Goal: Information Seeking & Learning: Learn about a topic

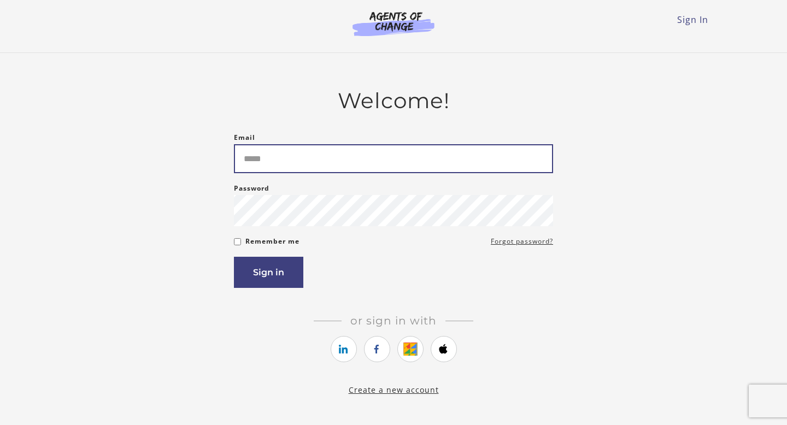
click at [293, 150] on input "Email" at bounding box center [393, 158] width 319 height 29
type input "**********"
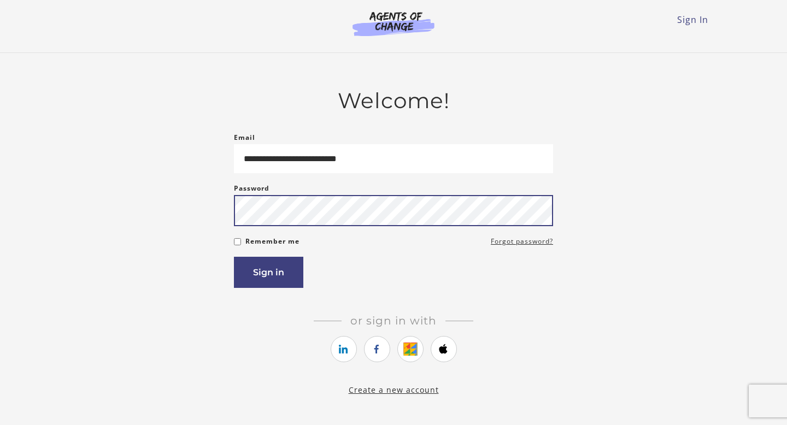
click at [234, 257] on button "Sign in" at bounding box center [268, 272] width 69 height 31
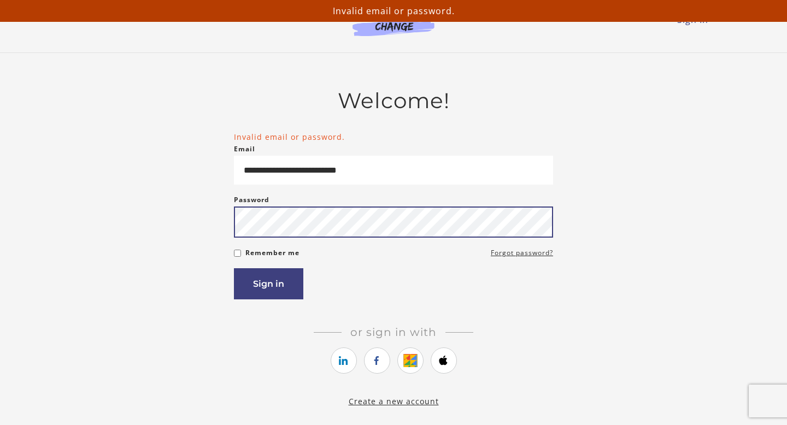
click at [234, 268] on button "Sign in" at bounding box center [268, 283] width 69 height 31
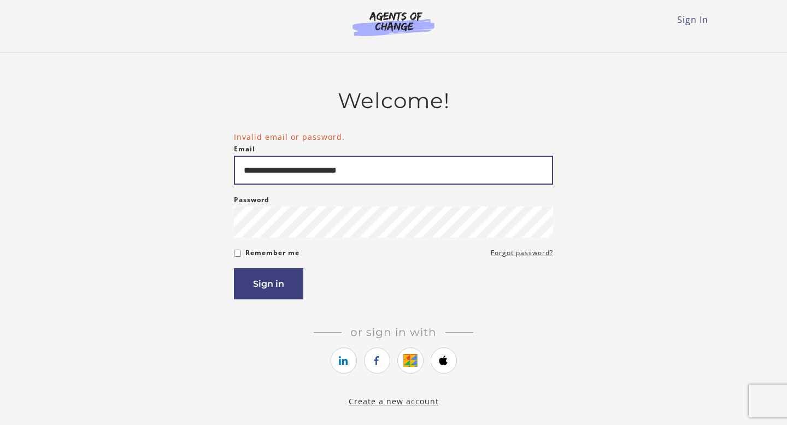
click at [349, 169] on input "**********" at bounding box center [393, 170] width 319 height 29
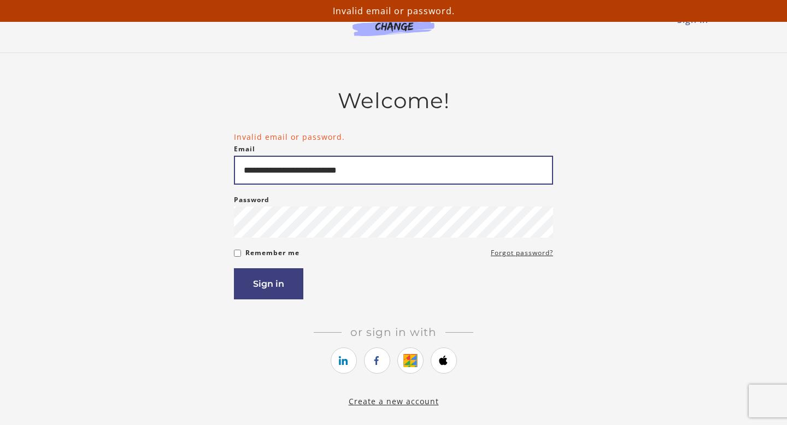
drag, startPoint x: 349, startPoint y: 171, endPoint x: 324, endPoint y: 169, distance: 25.2
click at [324, 171] on input "**********" at bounding box center [393, 170] width 319 height 29
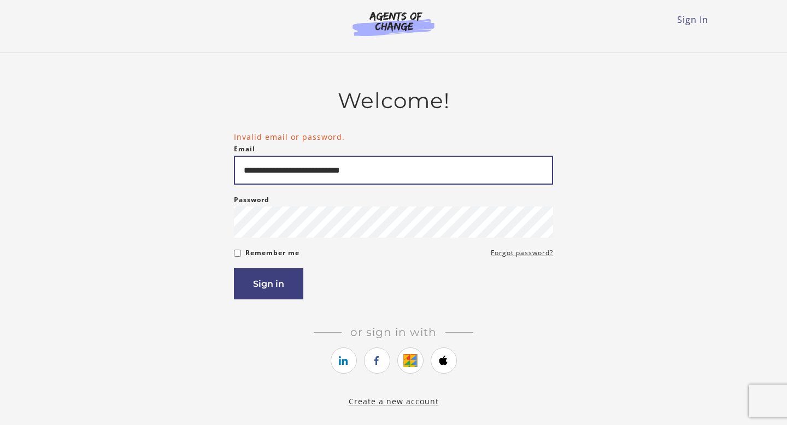
type input "**********"
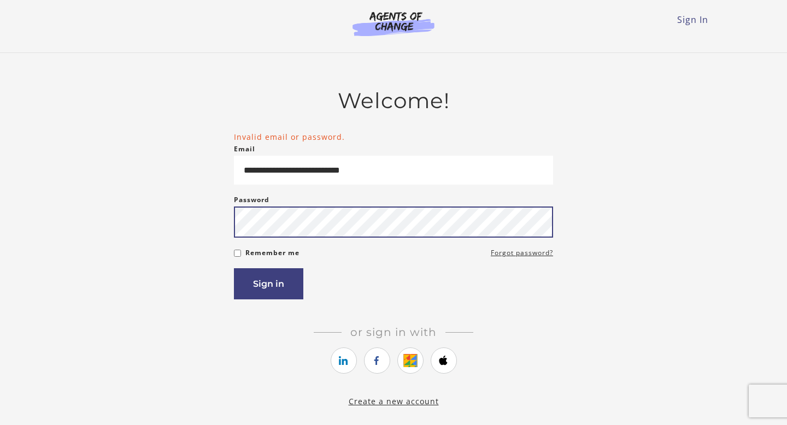
click at [234, 268] on button "Sign in" at bounding box center [268, 283] width 69 height 31
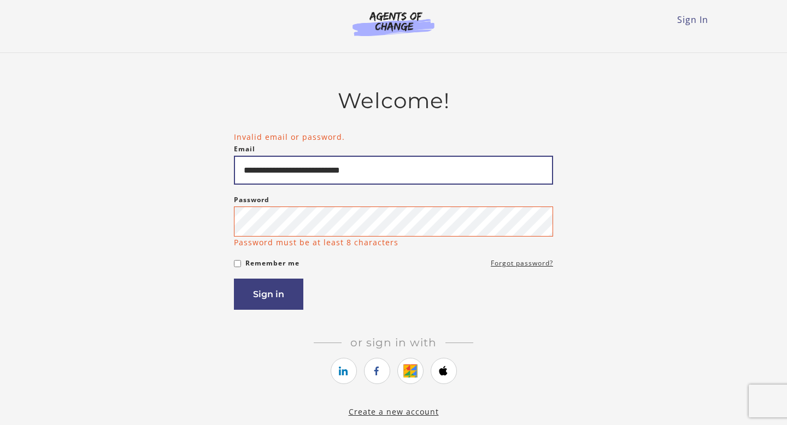
drag, startPoint x: 357, startPoint y: 175, endPoint x: 325, endPoint y: 175, distance: 32.3
click at [325, 175] on input "**********" at bounding box center [393, 170] width 319 height 29
type input "**********"
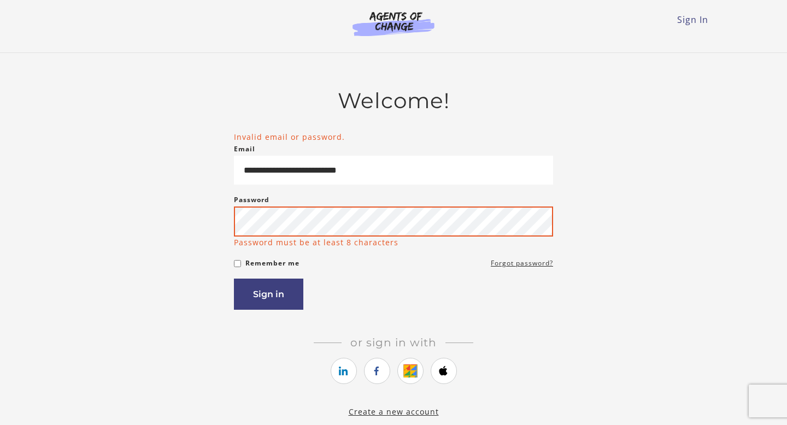
click at [234, 279] on button "Sign in" at bounding box center [268, 294] width 69 height 31
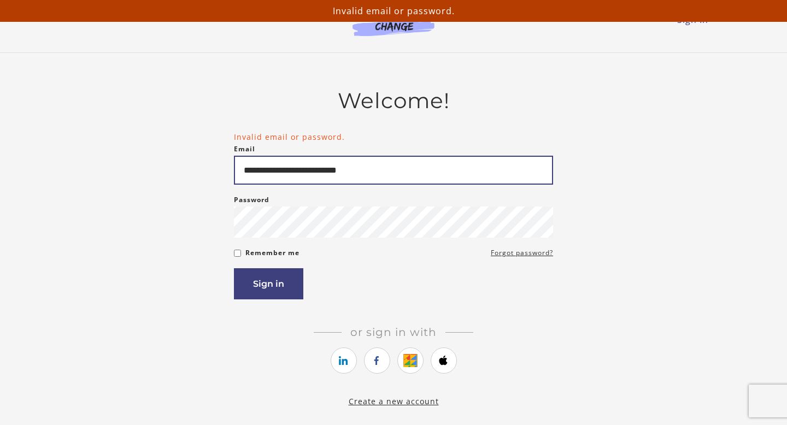
drag, startPoint x: 377, startPoint y: 168, endPoint x: 84, endPoint y: 162, distance: 293.1
click at [84, 162] on div "**********" at bounding box center [393, 248] width 638 height 320
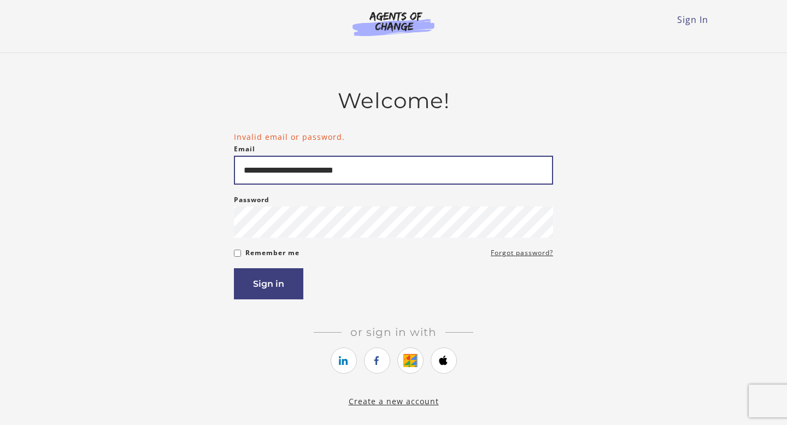
type input "**********"
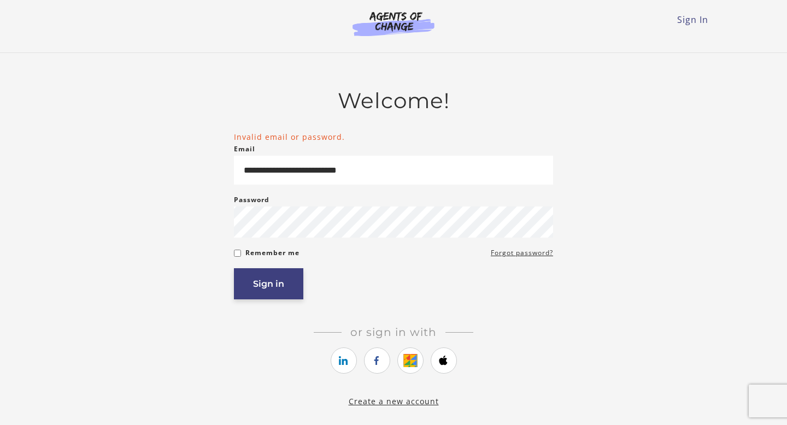
click at [266, 284] on button "Sign in" at bounding box center [268, 283] width 69 height 31
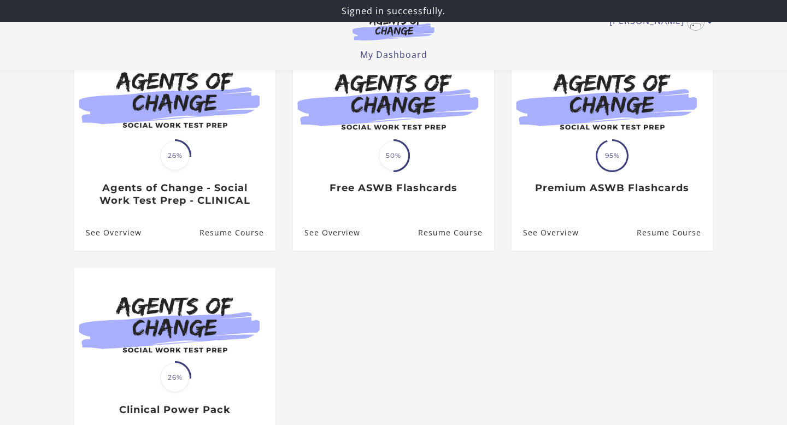
scroll to position [123, 0]
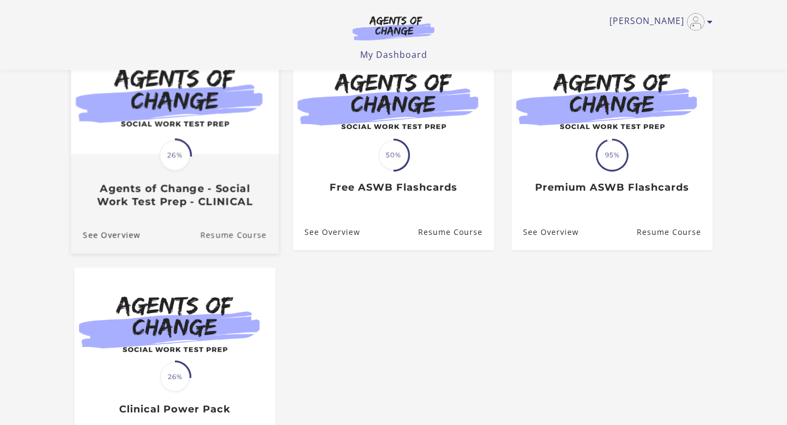
click at [225, 242] on link "Resume Course" at bounding box center [239, 235] width 79 height 37
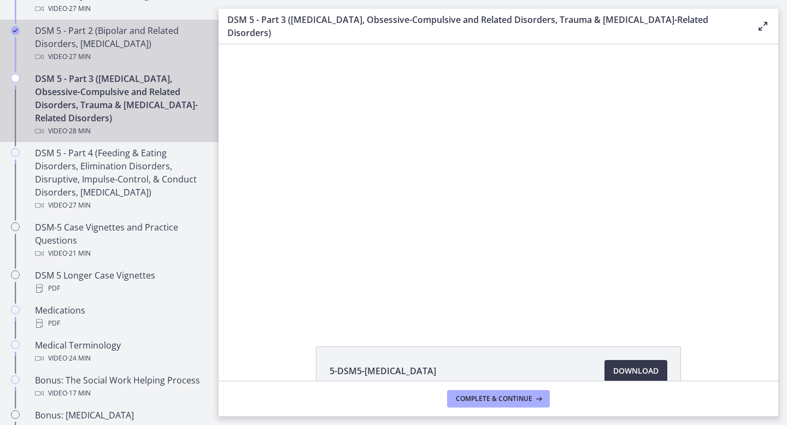
scroll to position [580, 0]
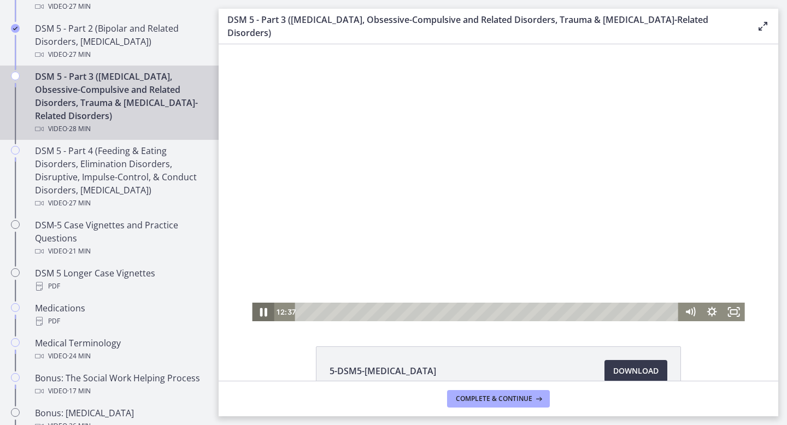
click at [267, 308] on icon "Pause" at bounding box center [263, 312] width 26 height 22
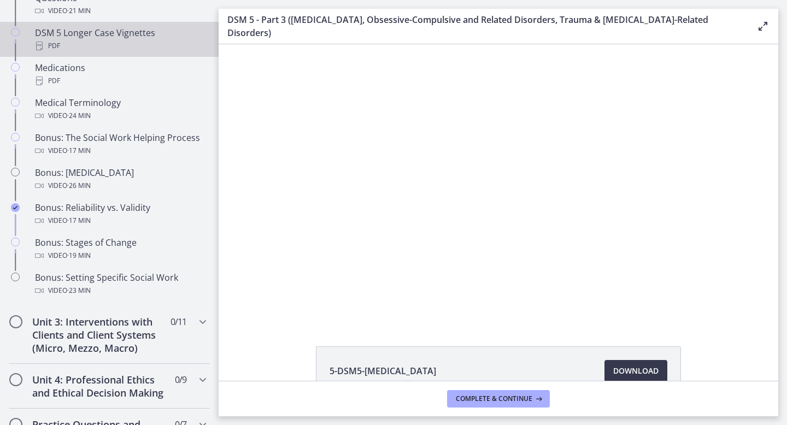
scroll to position [824, 0]
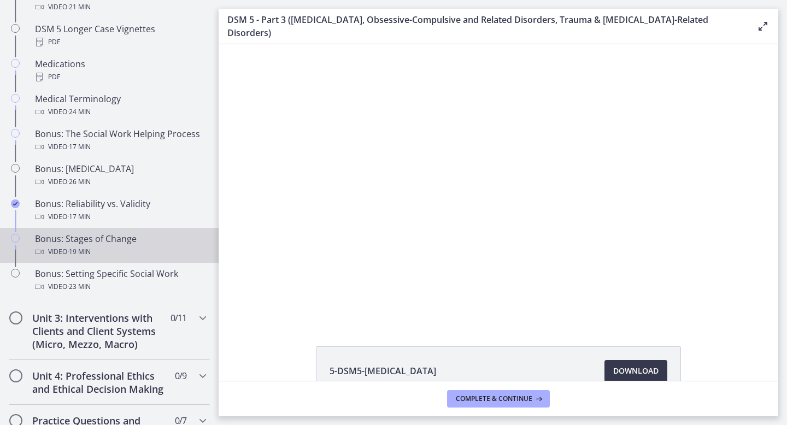
click at [103, 232] on div "Bonus: Stages of Change Video · 19 min" at bounding box center [120, 245] width 171 height 26
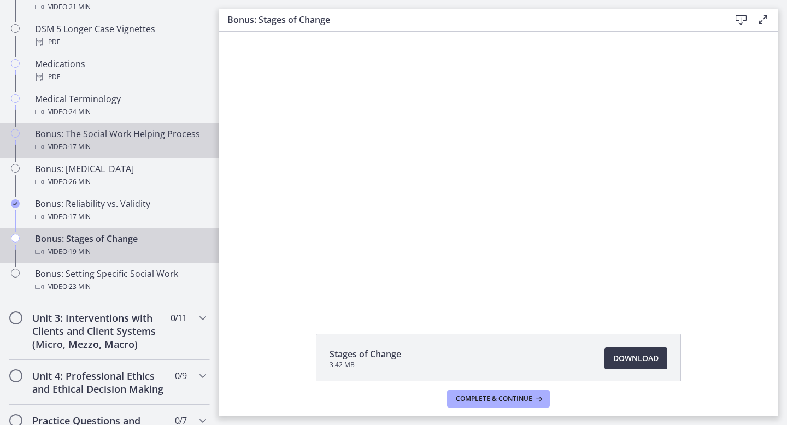
click at [96, 127] on div "Bonus: The Social Work Helping Process Video · 17 min" at bounding box center [120, 140] width 171 height 26
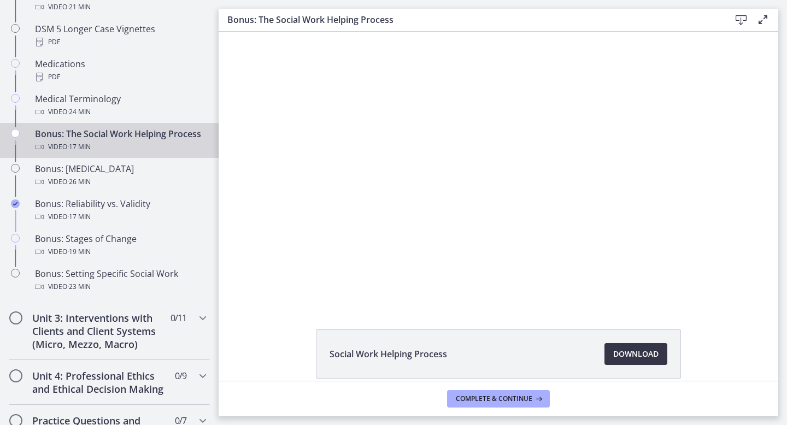
click at [627, 351] on span "Download Opens in a new window" at bounding box center [635, 354] width 45 height 13
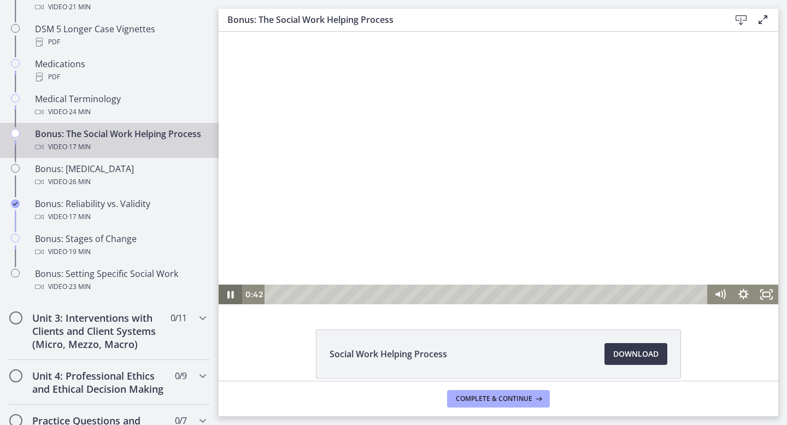
click at [231, 296] on icon "Pause" at bounding box center [231, 295] width 24 height 20
click at [231, 296] on icon "Play Video" at bounding box center [231, 295] width 7 height 10
click at [233, 290] on icon "Pause" at bounding box center [231, 295] width 24 height 20
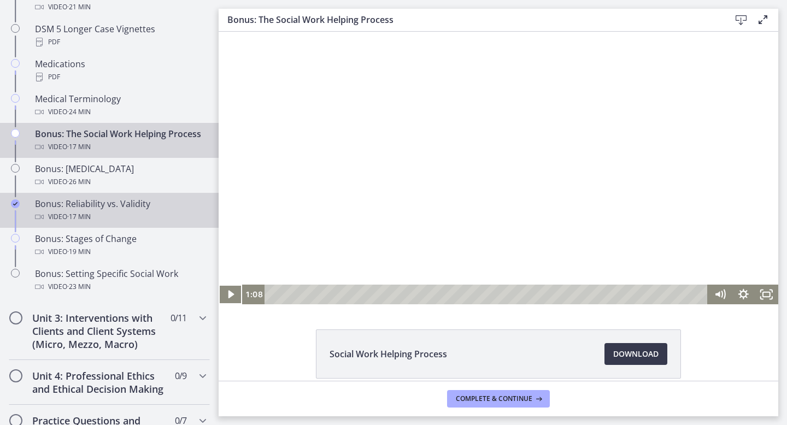
click at [114, 217] on div "Video · 17 min" at bounding box center [120, 216] width 171 height 13
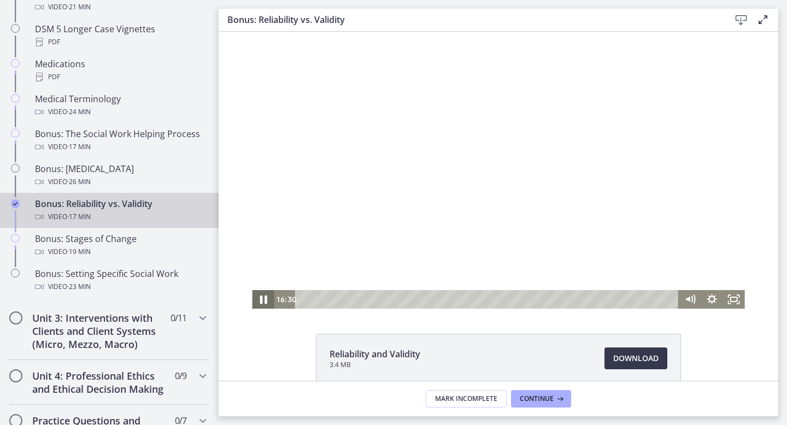
click at [259, 298] on icon "Pause" at bounding box center [263, 300] width 26 height 22
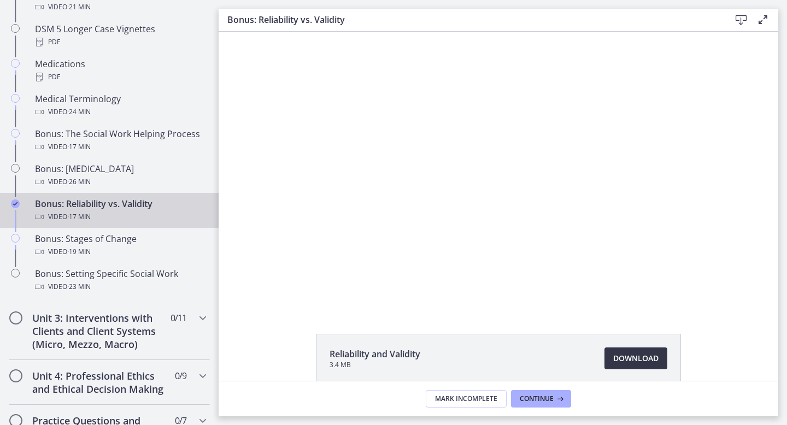
click at [647, 367] on link "Download Opens in a new window" at bounding box center [636, 359] width 63 height 22
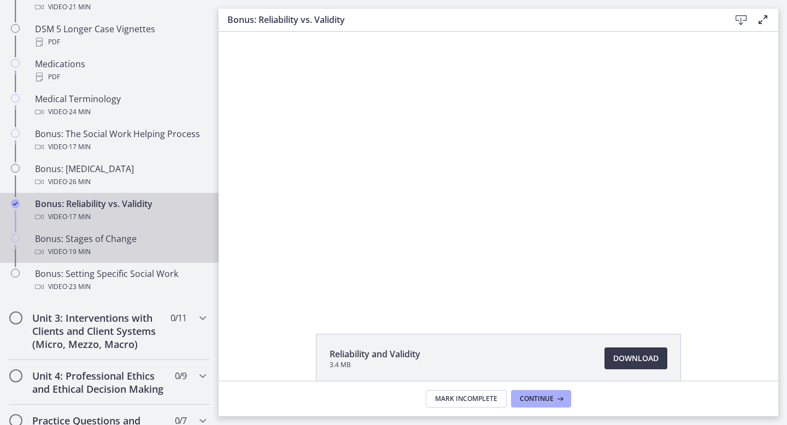
click at [91, 241] on div "Bonus: Stages of Change Video · 19 min" at bounding box center [120, 245] width 171 height 26
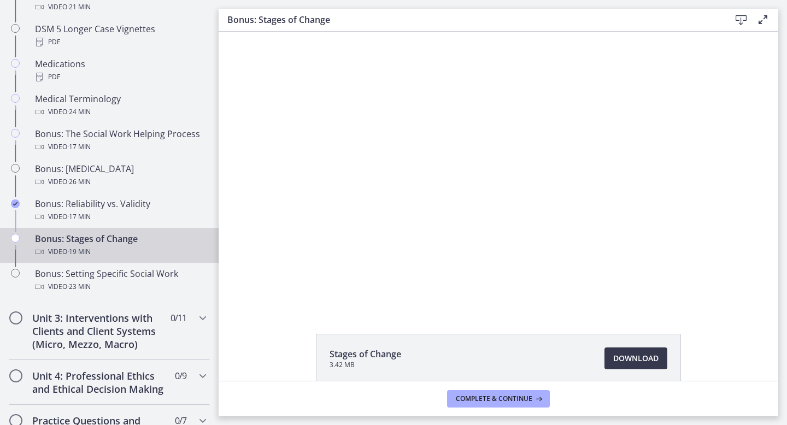
click at [626, 347] on li "Stages of Change 3.42 MB Download Opens in a new window" at bounding box center [498, 358] width 365 height 49
click at [619, 358] on span "Download Opens in a new window" at bounding box center [635, 358] width 45 height 13
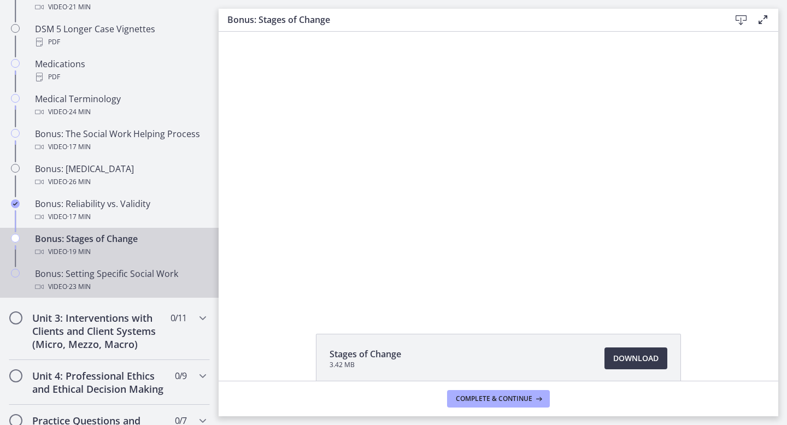
click at [56, 284] on div "Video · 23 min" at bounding box center [120, 286] width 171 height 13
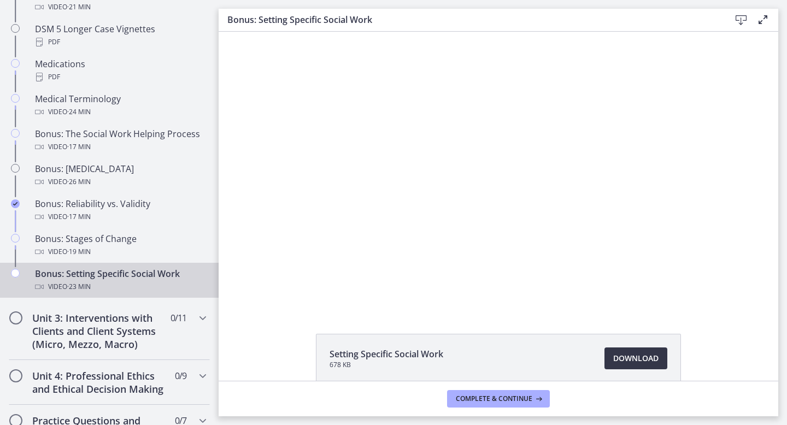
click at [628, 366] on link "Download Opens in a new window" at bounding box center [636, 359] width 63 height 22
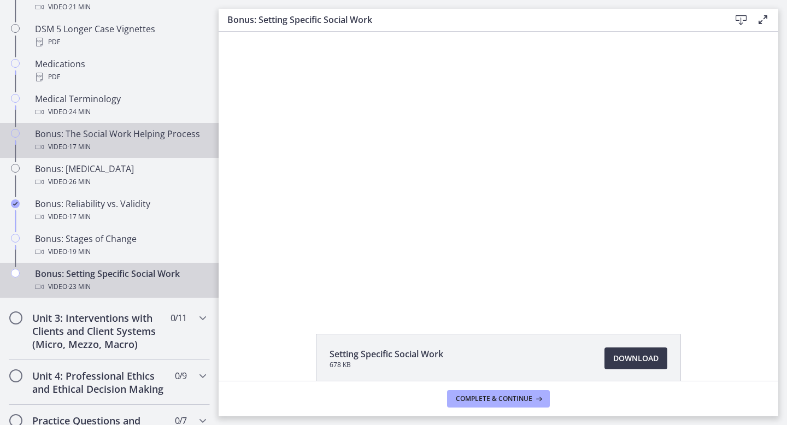
click at [110, 139] on div "Bonus: The Social Work Helping Process Video · 17 min" at bounding box center [120, 140] width 171 height 26
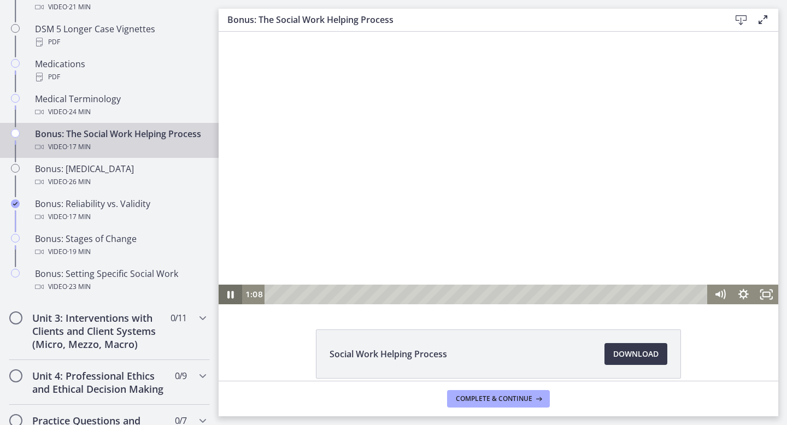
click at [235, 296] on icon "Pause" at bounding box center [231, 295] width 24 height 20
click at [235, 296] on icon "Play Video" at bounding box center [232, 295] width 28 height 24
click at [767, 294] on icon "Fullscreen" at bounding box center [767, 295] width 28 height 24
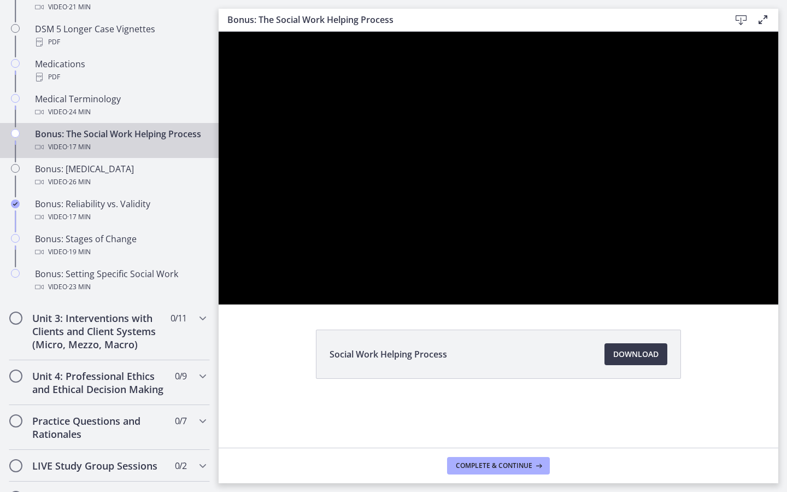
click at [706, 304] on div at bounding box center [499, 168] width 560 height 273
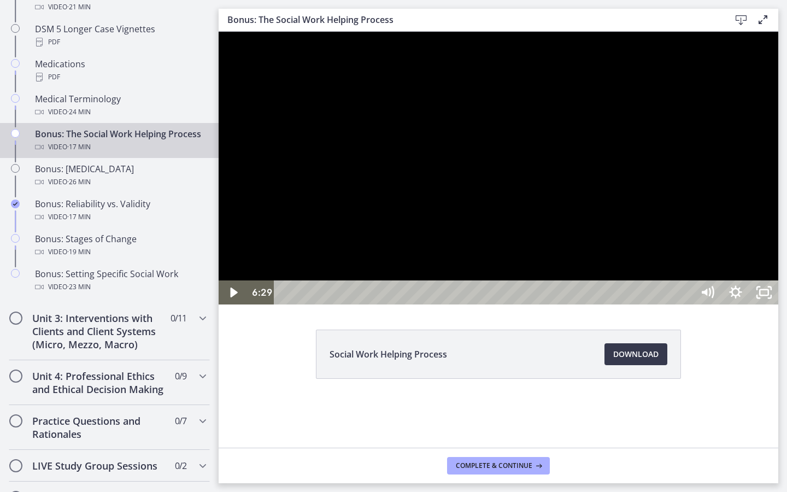
click at [706, 304] on div at bounding box center [499, 168] width 560 height 273
click at [778, 304] on icon "Unfullscreen" at bounding box center [764, 292] width 28 height 24
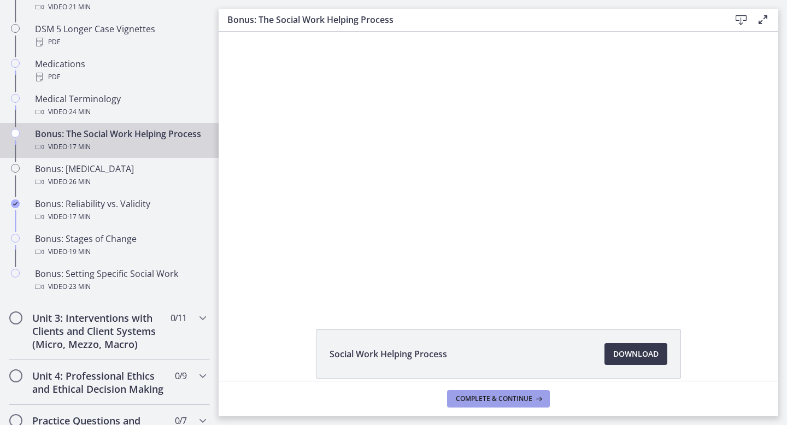
click at [490, 400] on span "Complete & continue" at bounding box center [494, 399] width 77 height 9
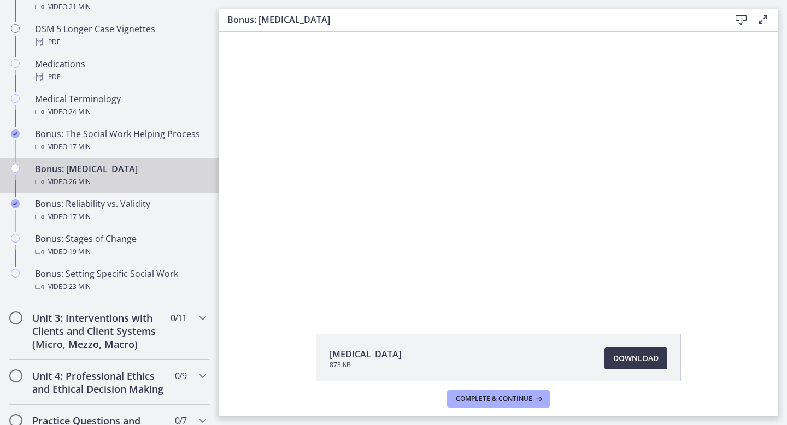
click at [85, 182] on span "· 26 min" at bounding box center [79, 181] width 24 height 13
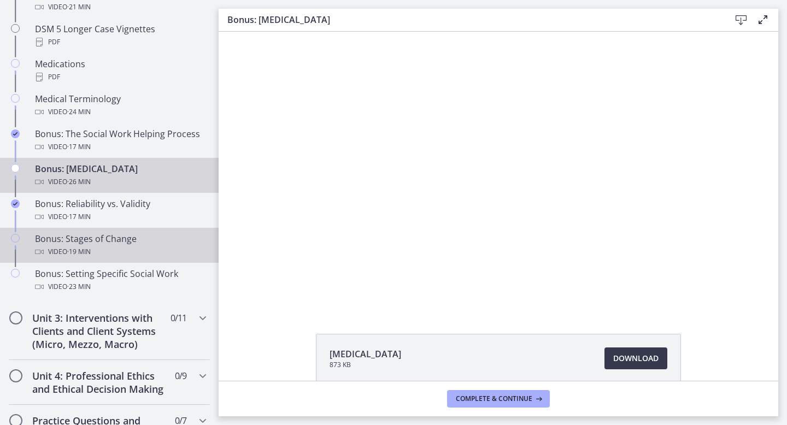
click at [90, 243] on div "Bonus: Stages of Change Video · 19 min" at bounding box center [120, 245] width 171 height 26
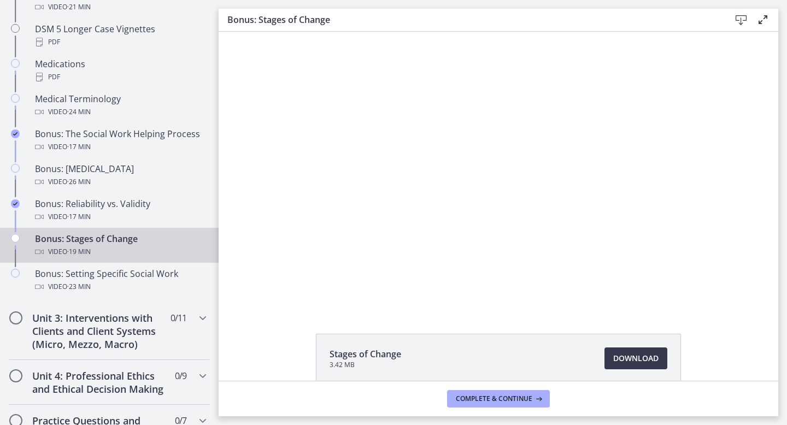
click at [368, 282] on div at bounding box center [498, 170] width 493 height 277
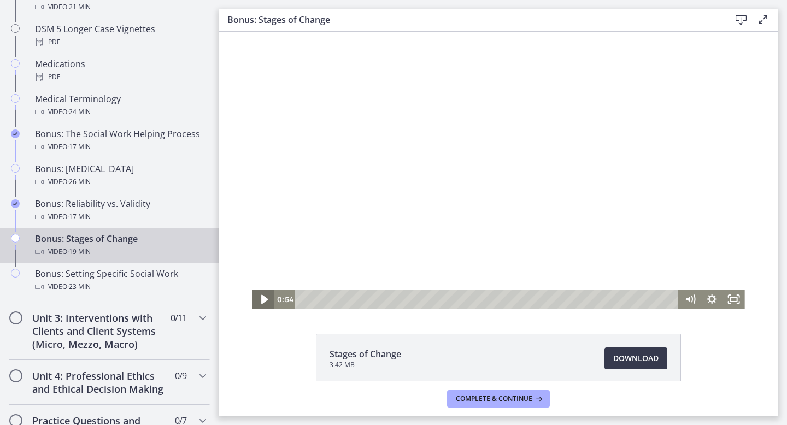
click at [263, 299] on icon "Play Video" at bounding box center [264, 299] width 7 height 9
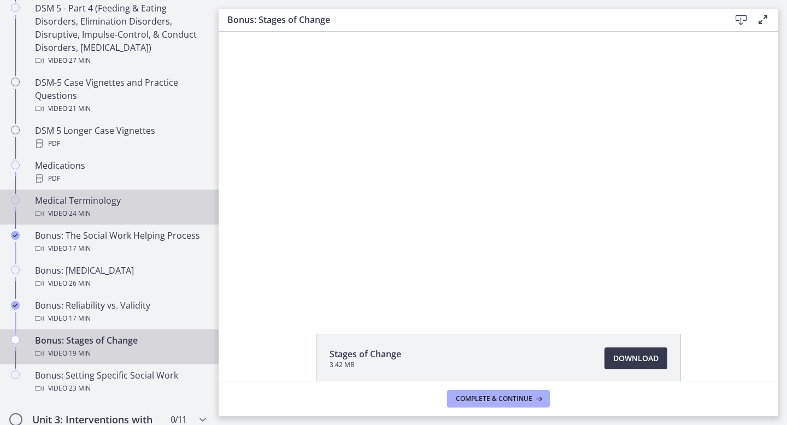
scroll to position [726, 0]
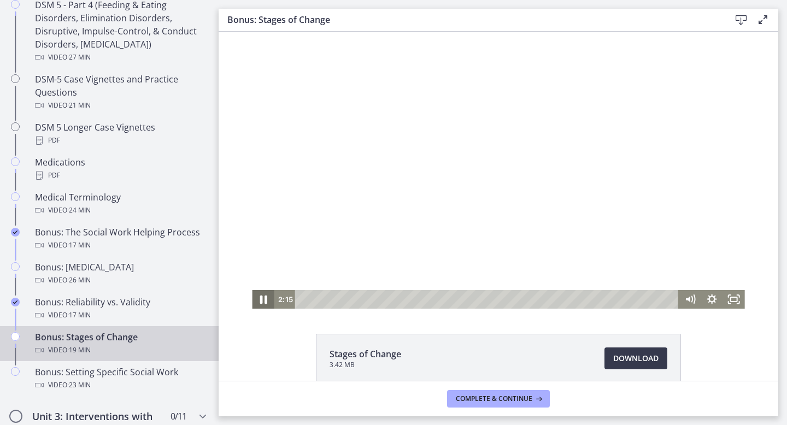
click at [262, 301] on icon "Pause" at bounding box center [263, 300] width 26 height 22
click at [262, 301] on icon "Play Video" at bounding box center [264, 299] width 7 height 9
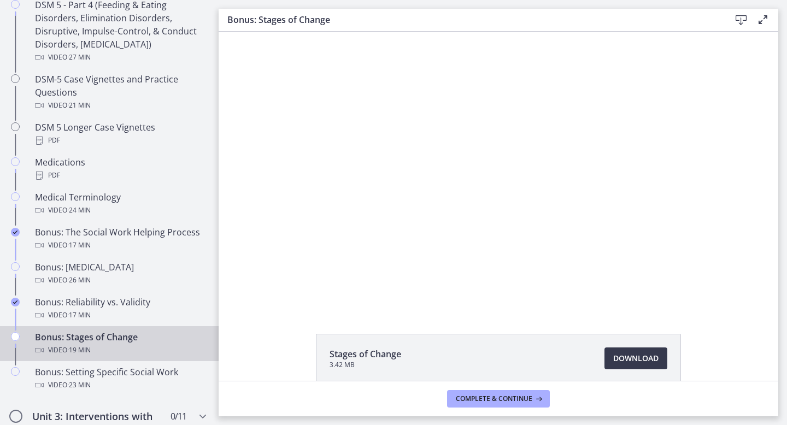
click at [15, 337] on icon "Chapters" at bounding box center [15, 336] width 9 height 9
click at [464, 398] on span "Complete & continue" at bounding box center [494, 399] width 77 height 9
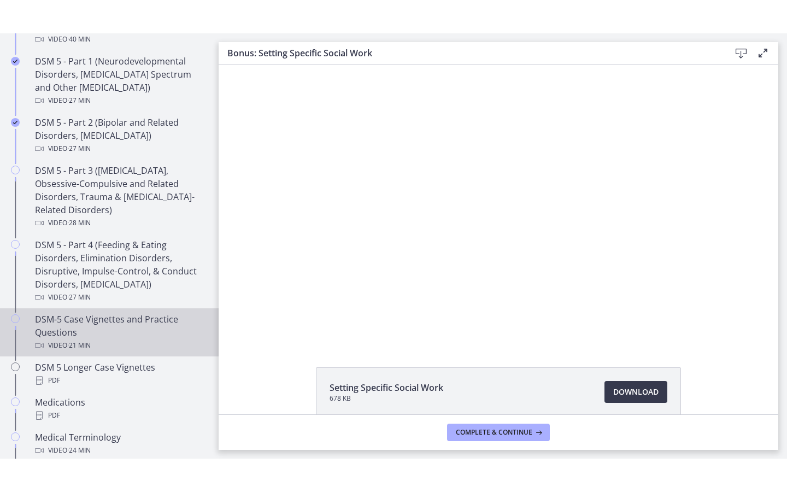
scroll to position [603, 0]
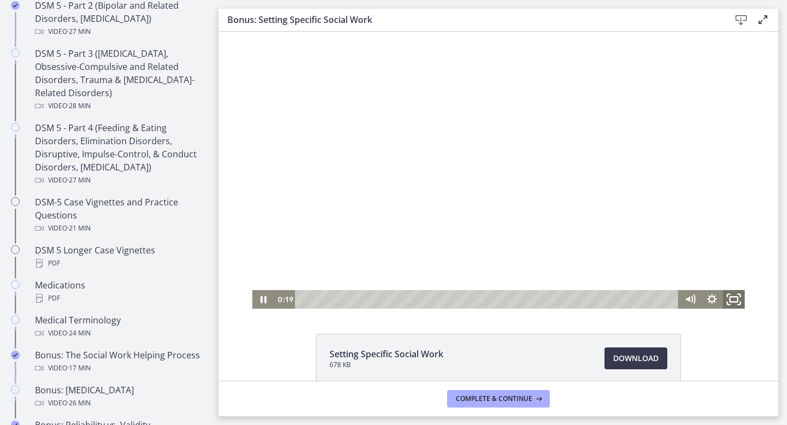
click at [729, 296] on icon "Fullscreen" at bounding box center [734, 300] width 26 height 22
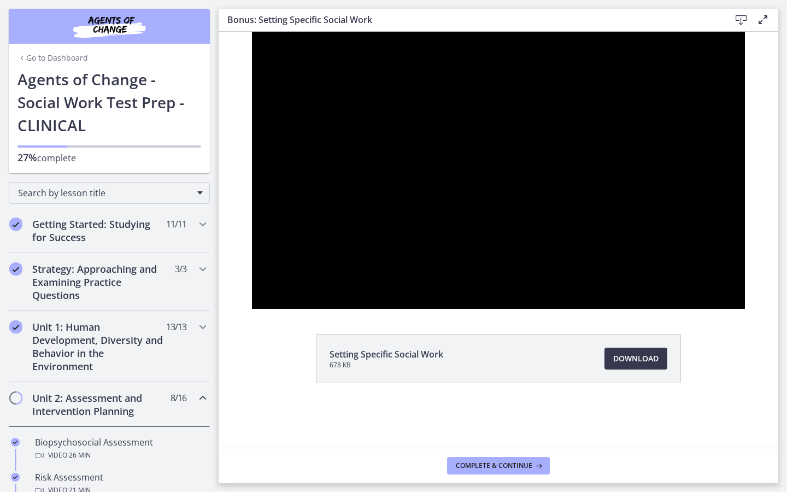
scroll to position [603, 0]
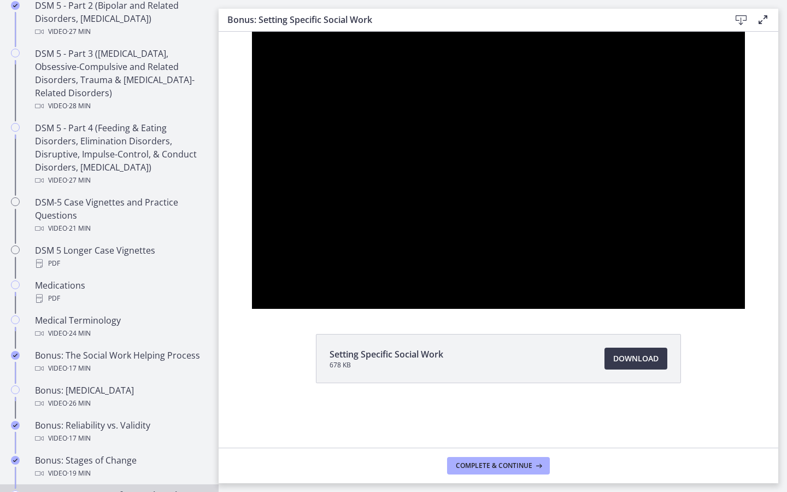
click at [528, 309] on div at bounding box center [498, 170] width 493 height 277
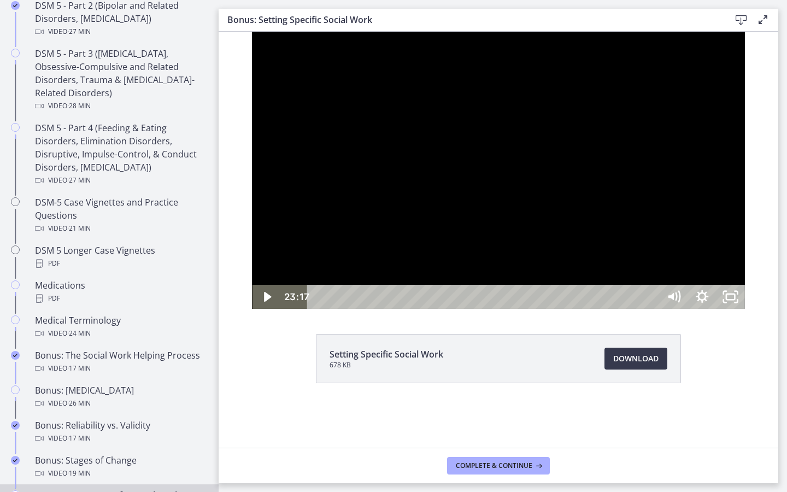
click at [528, 309] on div at bounding box center [498, 170] width 493 height 277
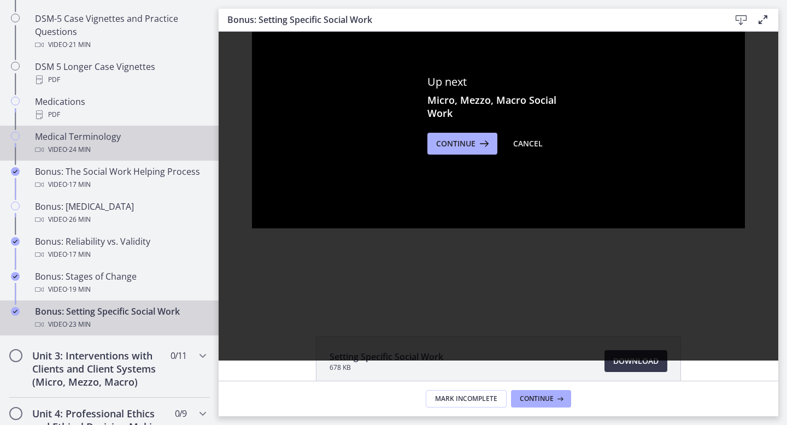
scroll to position [821, 0]
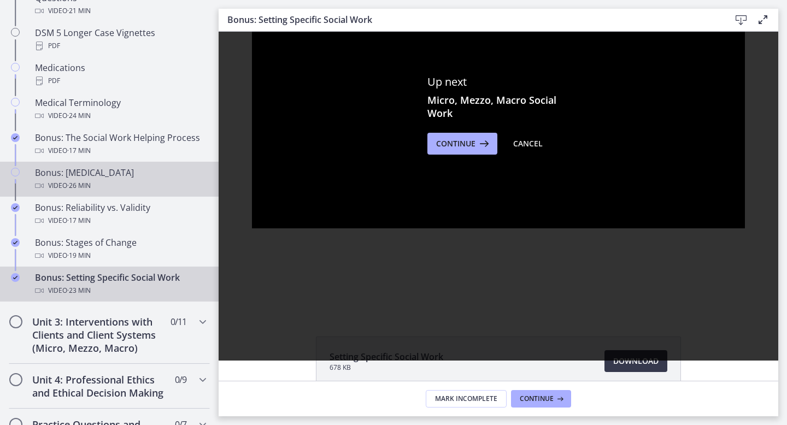
click at [92, 171] on div "Bonus: Personality Disorders Video · 26 min" at bounding box center [120, 179] width 171 height 26
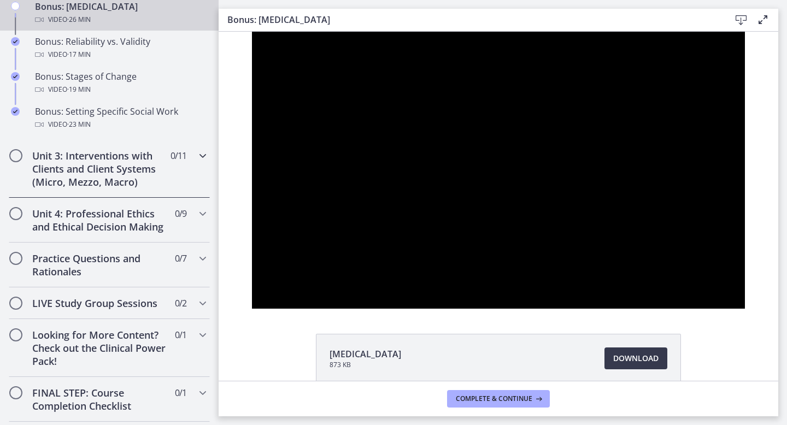
scroll to position [1020, 0]
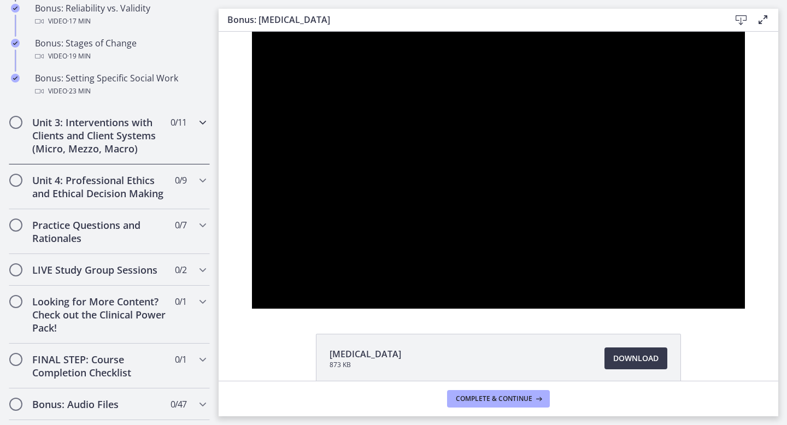
click at [102, 134] on h2 "Unit 3: Interventions with Clients and Client Systems (Micro, Mezzo, Macro)" at bounding box center [98, 135] width 133 height 39
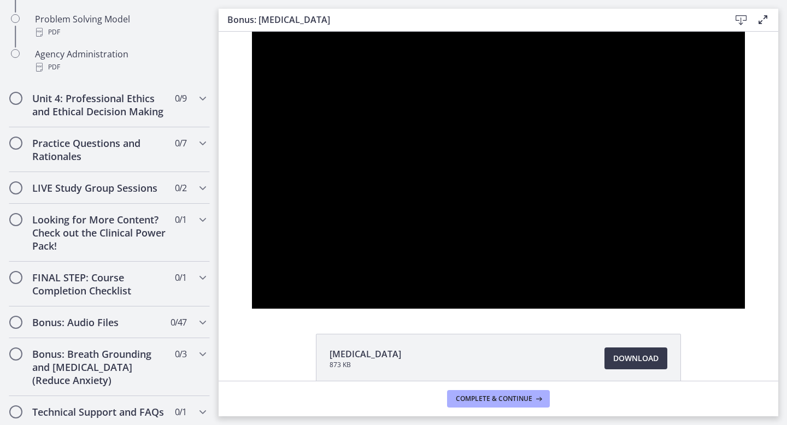
scroll to position [882, 0]
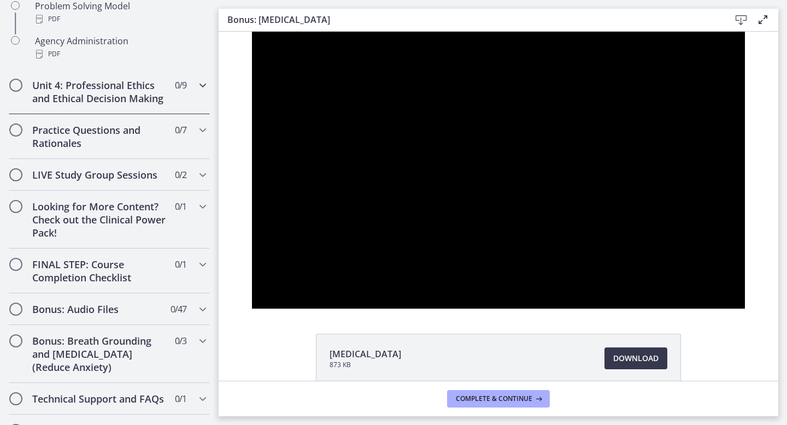
click at [95, 96] on h2 "Unit 4: Professional Ethics and Ethical Decision Making" at bounding box center [98, 92] width 133 height 26
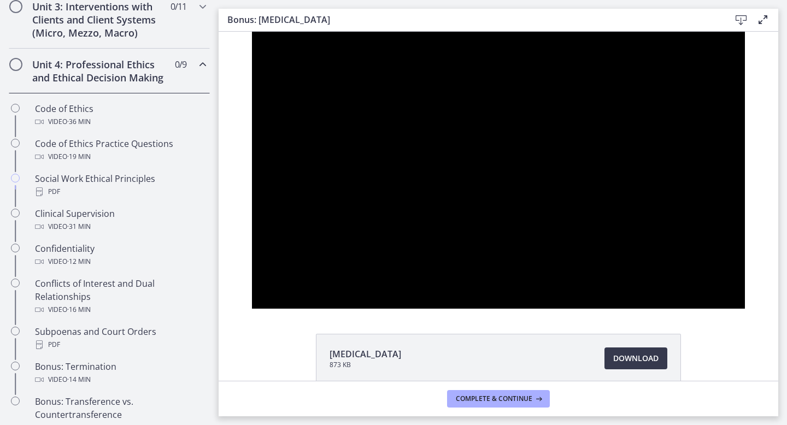
scroll to position [435, 0]
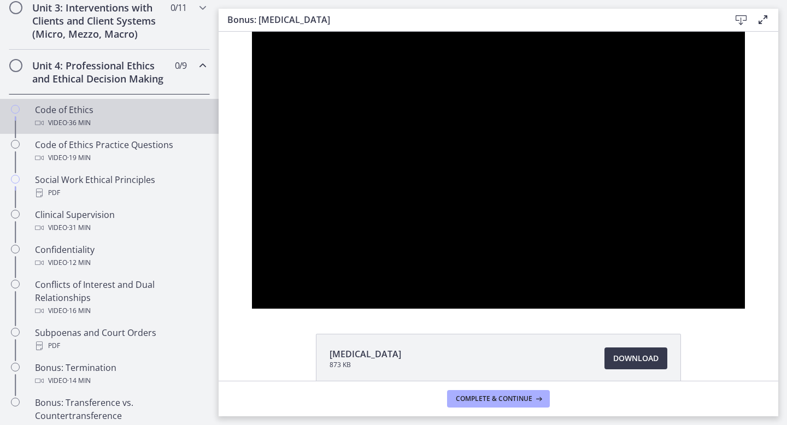
click at [80, 106] on div "Code of Ethics Video · 36 min" at bounding box center [120, 116] width 171 height 26
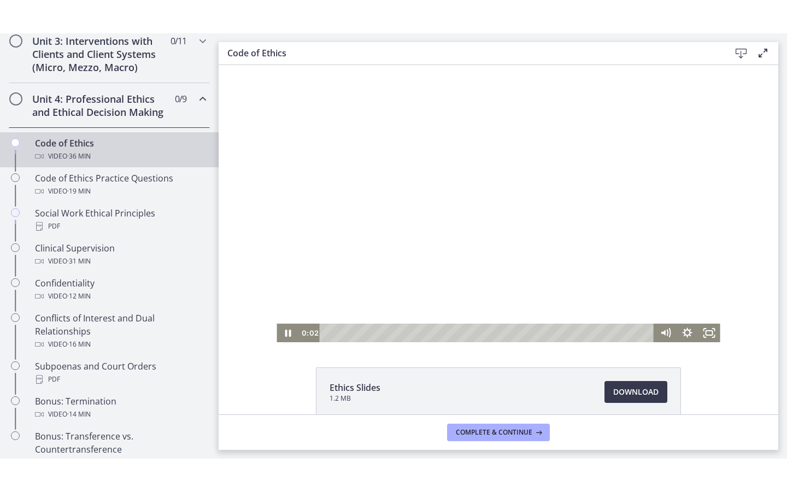
scroll to position [2, 0]
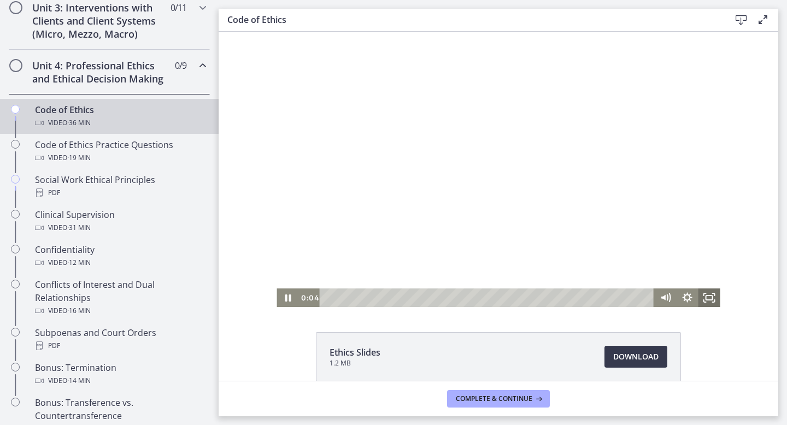
click at [708, 298] on icon "Fullscreen" at bounding box center [710, 298] width 22 height 19
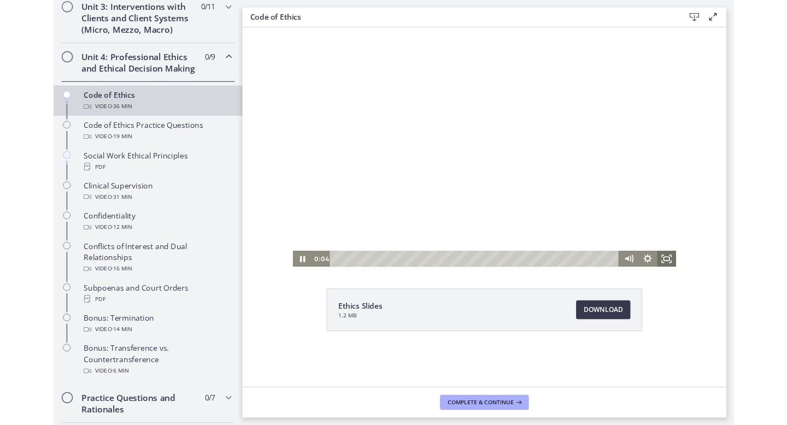
scroll to position [0, 0]
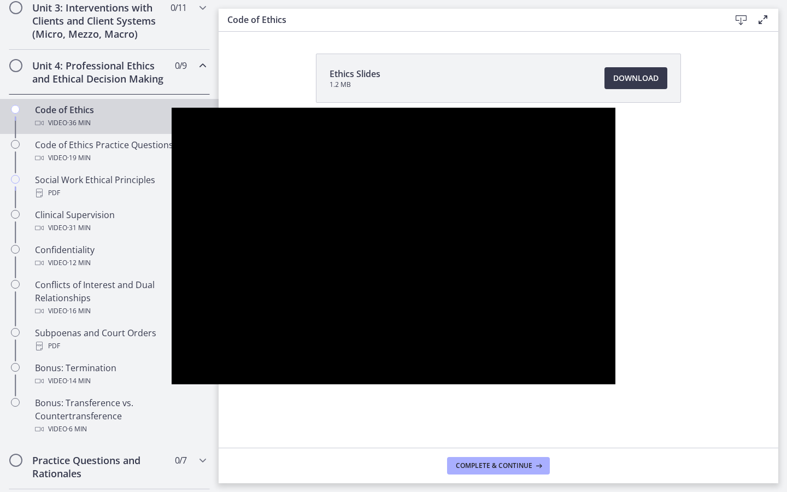
click at [615, 385] on div at bounding box center [393, 246] width 443 height 277
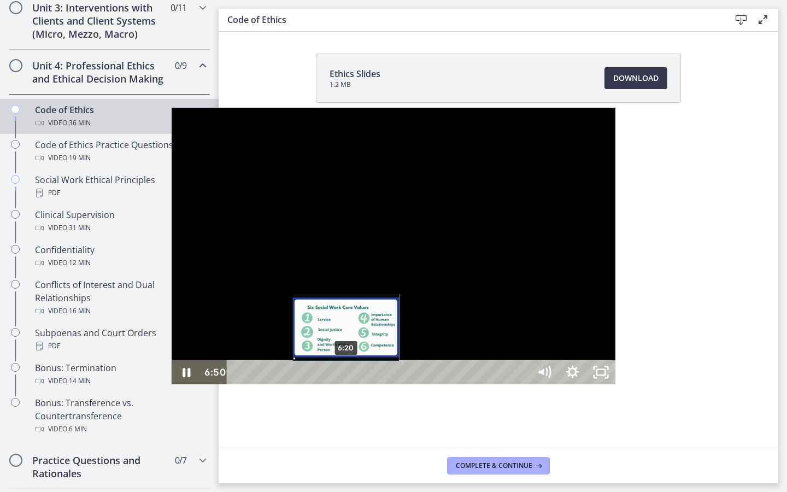
click at [237, 384] on div "6:20" at bounding box center [379, 372] width 285 height 24
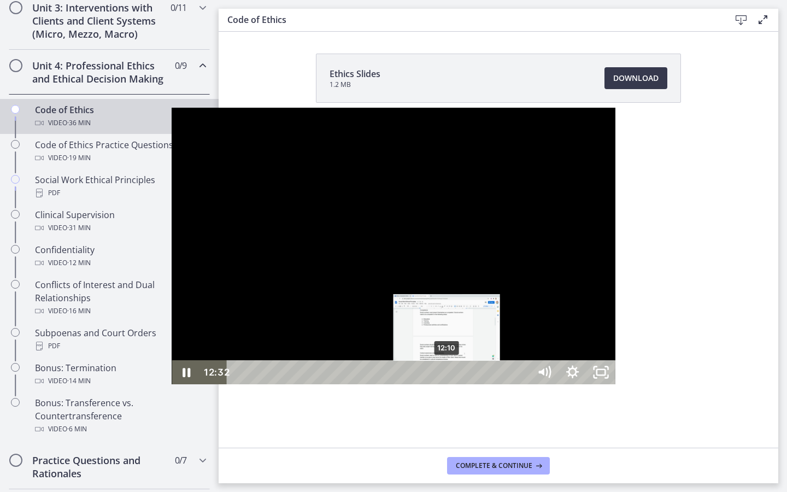
click at [276, 384] on div "12:10" at bounding box center [379, 372] width 285 height 24
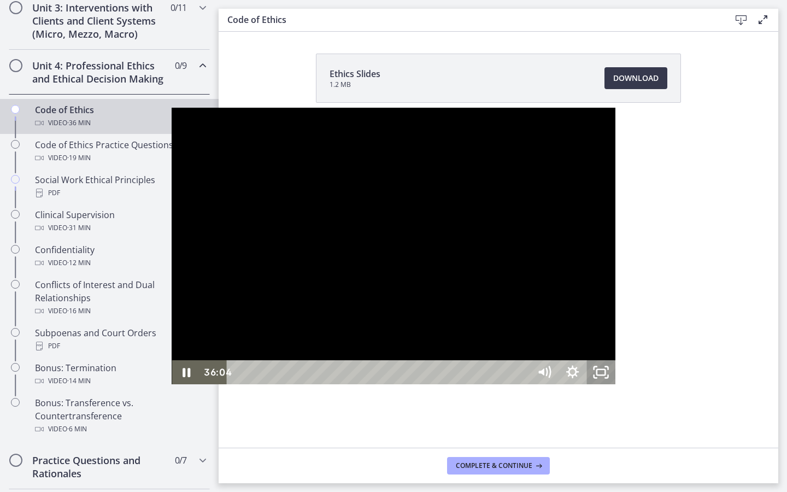
click at [616, 384] on icon "Unfullscreen" at bounding box center [601, 372] width 28 height 24
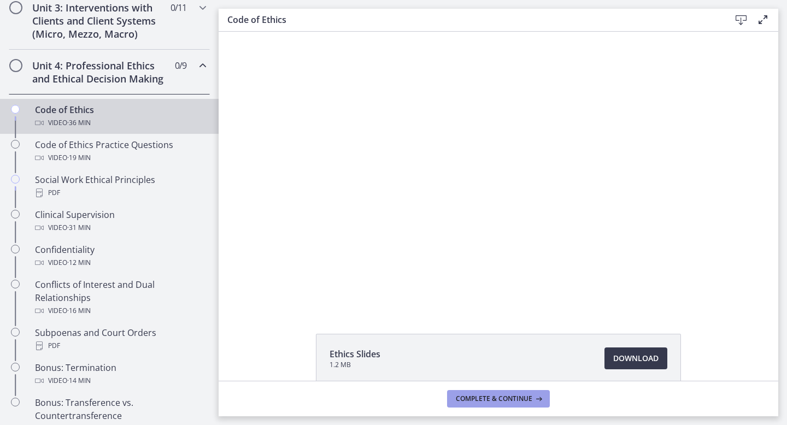
click at [493, 399] on span "Complete & continue" at bounding box center [494, 399] width 77 height 9
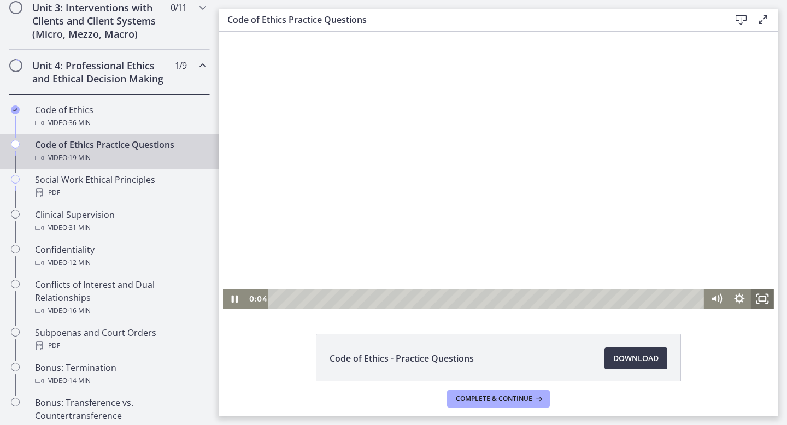
click at [763, 302] on icon "Fullscreen" at bounding box center [762, 299] width 23 height 20
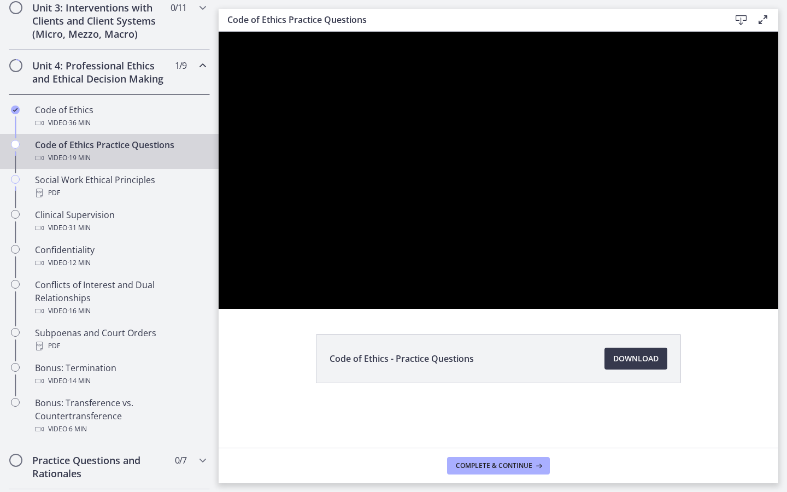
click at [427, 271] on div at bounding box center [499, 170] width 560 height 277
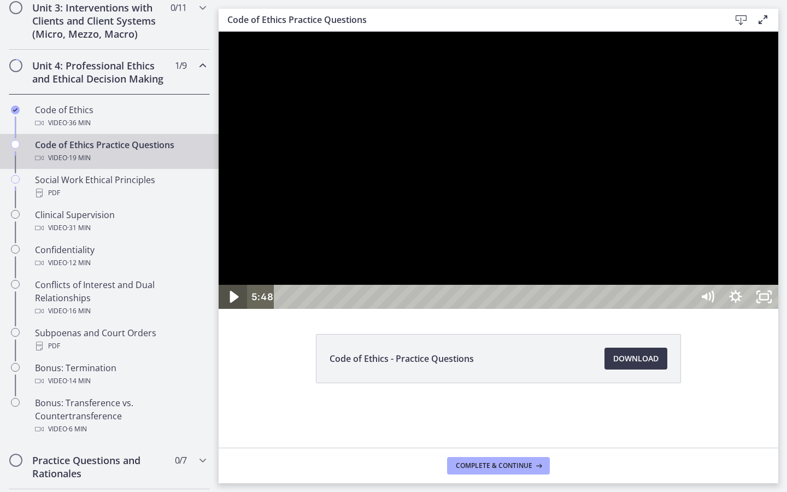
click at [233, 303] on icon "Play Video" at bounding box center [234, 297] width 9 height 12
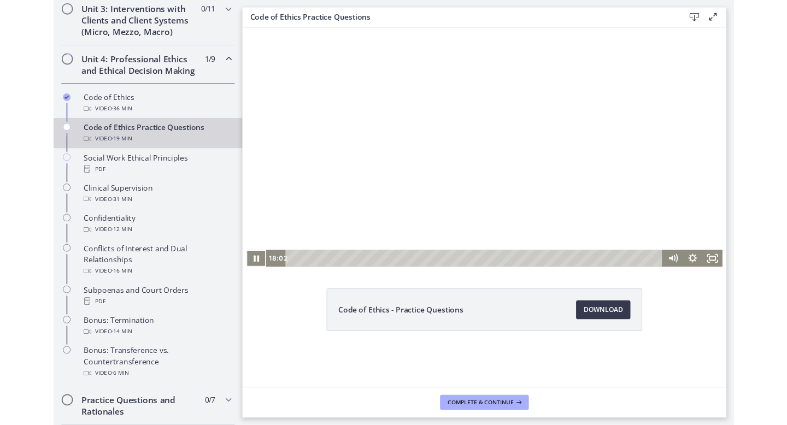
scroll to position [435, 0]
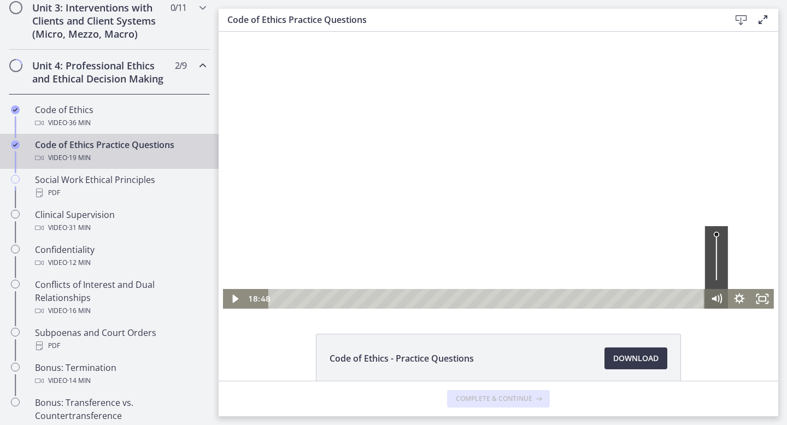
click at [712, 302] on div "18:48 18:48" at bounding box center [498, 299] width 551 height 20
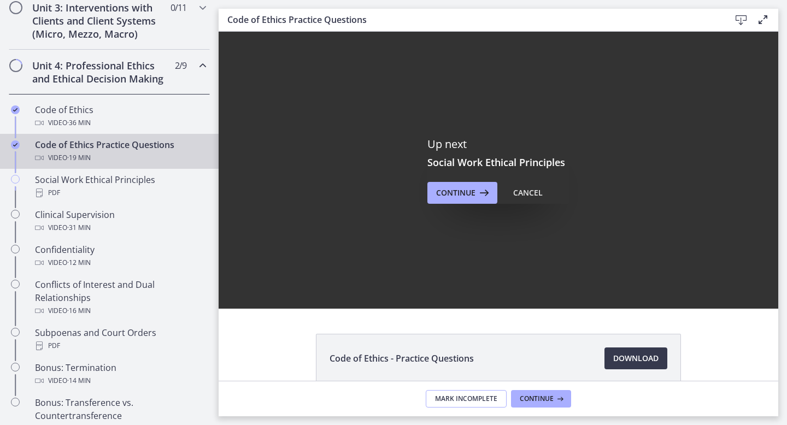
click at [446, 402] on span "Mark Incomplete" at bounding box center [466, 399] width 62 height 9
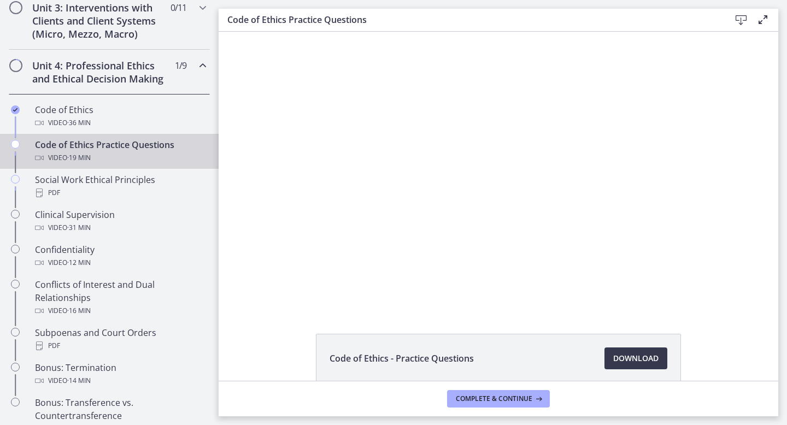
click at [446, 402] on footer "Complete & continue" at bounding box center [499, 399] width 560 height 36
click at [485, 402] on span "Complete & continue" at bounding box center [494, 399] width 77 height 9
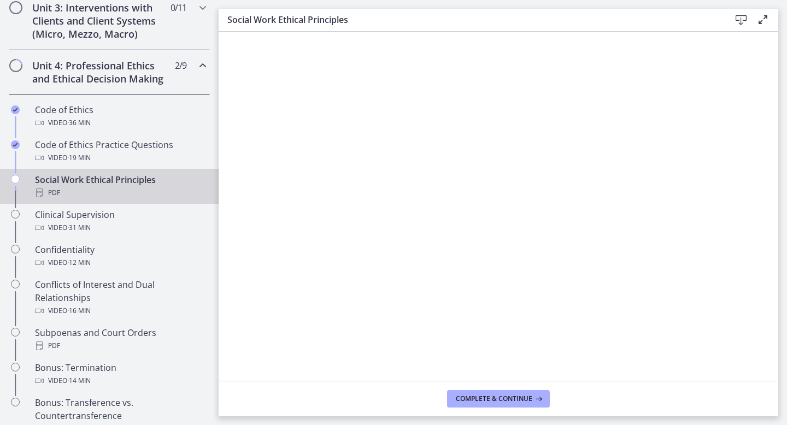
click at [35, 179] on div "Social Work Ethical Principles PDF" at bounding box center [120, 186] width 171 height 26
click at [498, 404] on button "Complete & continue" at bounding box center [498, 398] width 103 height 17
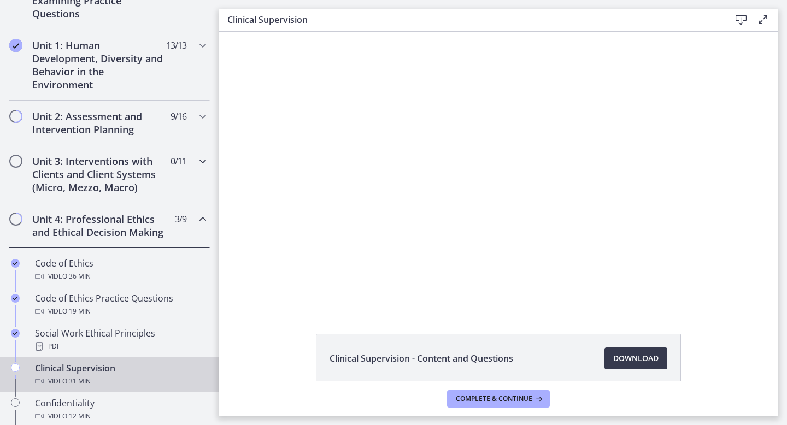
click at [146, 177] on h2 "Unit 3: Interventions with Clients and Client Systems (Micro, Mezzo, Macro)" at bounding box center [98, 174] width 133 height 39
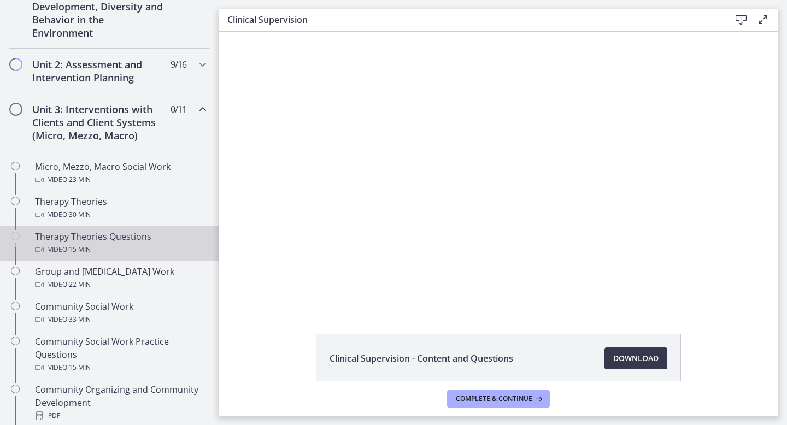
scroll to position [312, 0]
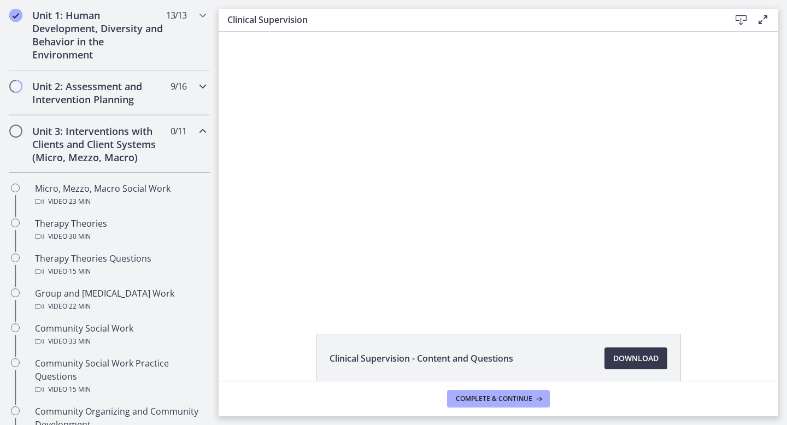
click at [61, 106] on div "Unit 2: Assessment and Intervention Planning 9 / 16 Completed" at bounding box center [109, 93] width 201 height 45
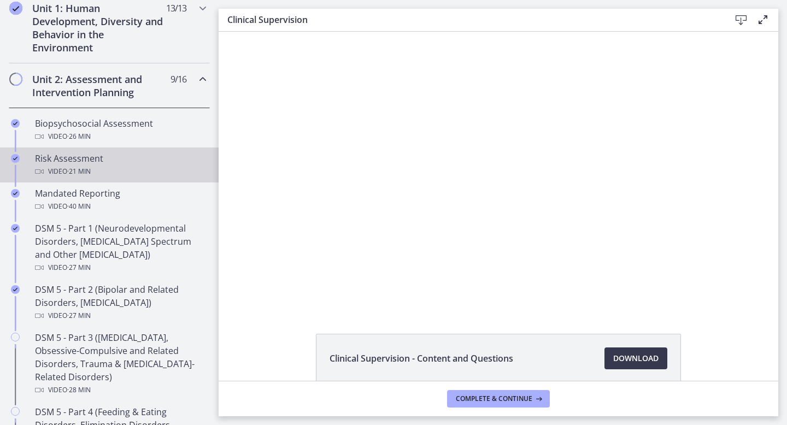
scroll to position [320, 0]
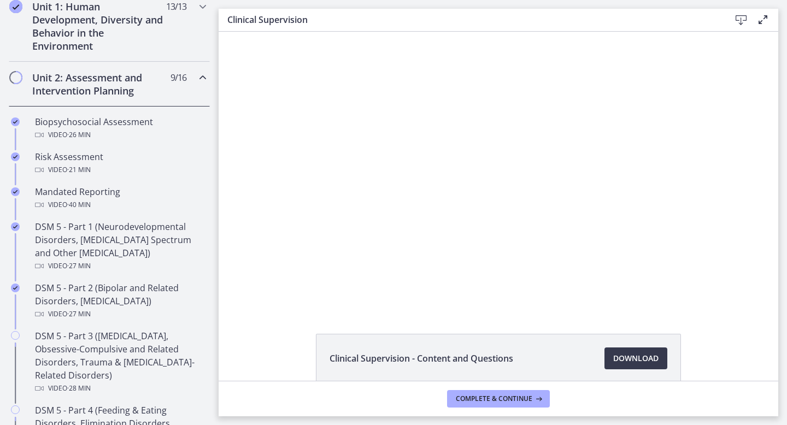
click at [74, 85] on h2 "Unit 2: Assessment and Intervention Planning" at bounding box center [98, 84] width 133 height 26
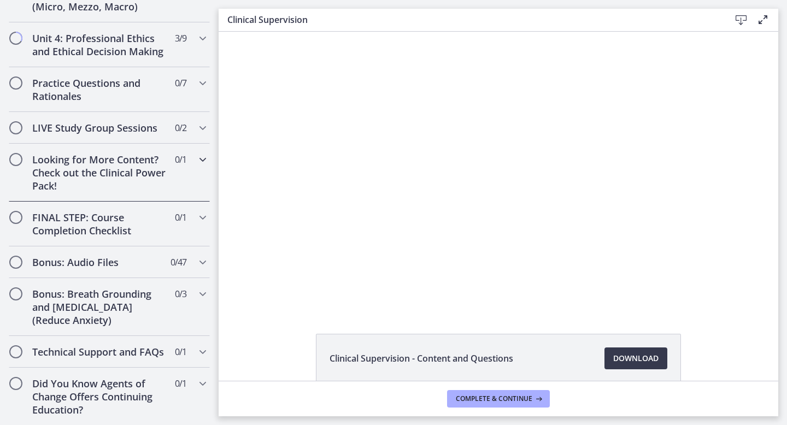
scroll to position [0, 0]
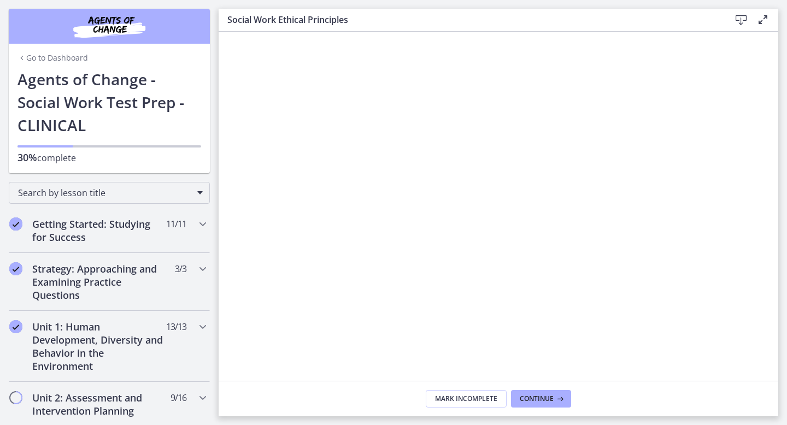
click at [54, 58] on link "Go to Dashboard" at bounding box center [52, 57] width 71 height 11
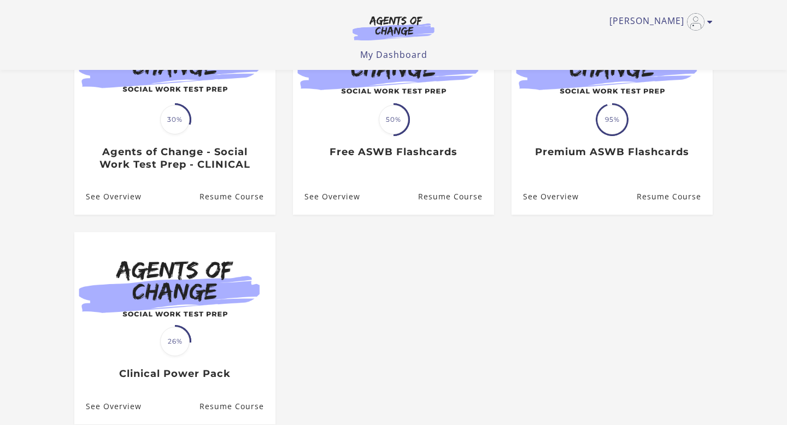
scroll to position [201, 0]
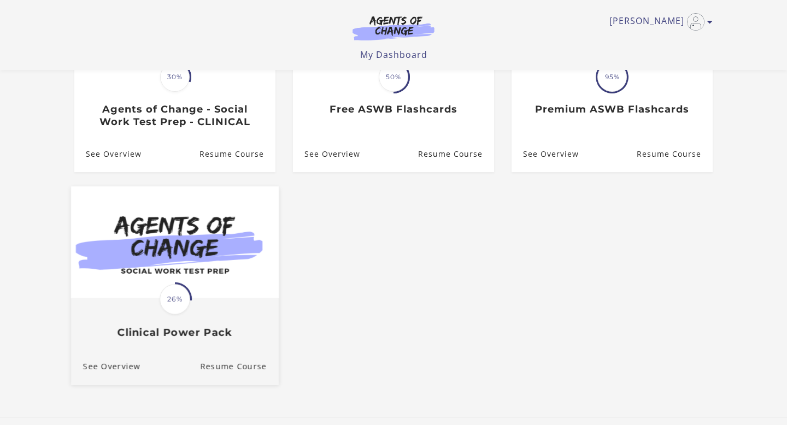
click at [208, 323] on div "Translation missing: en.liquid.partials.dashboard_course_card.progress_descript…" at bounding box center [175, 320] width 208 height 40
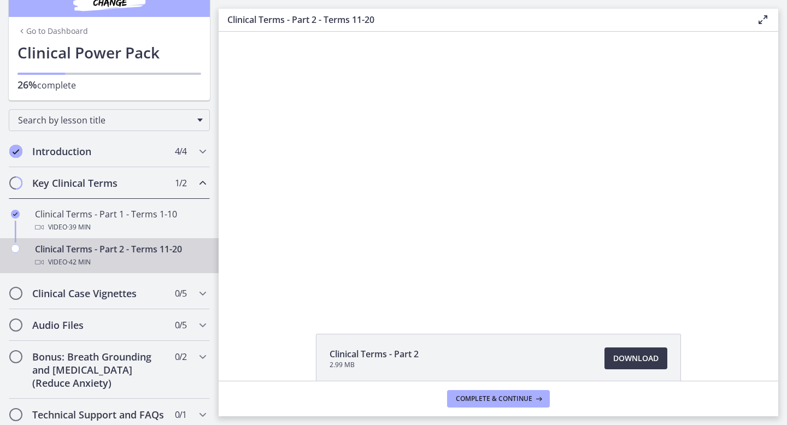
scroll to position [32, 0]
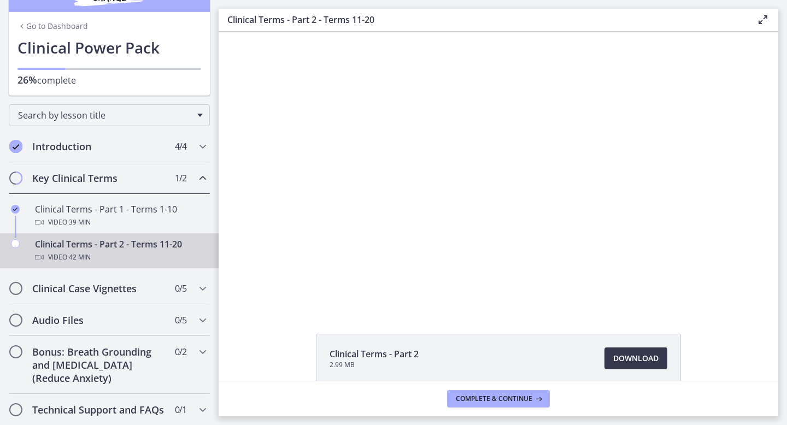
click at [96, 253] on div "Video · 42 min" at bounding box center [120, 257] width 171 height 13
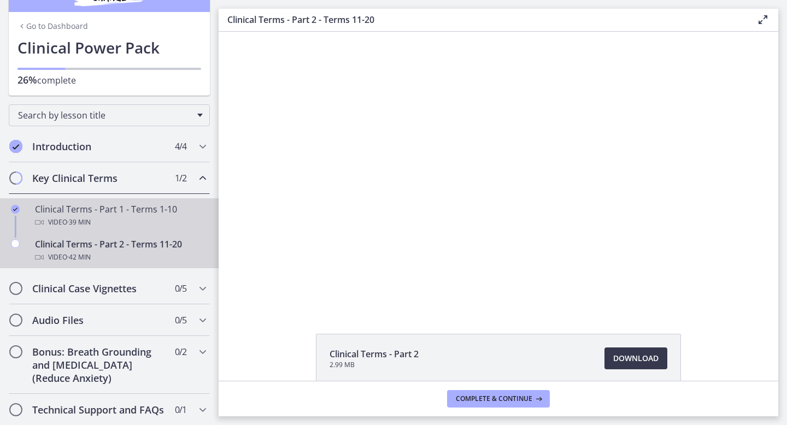
click at [73, 214] on div "Clinical Terms - Part 1 - Terms 1-10 Video · 39 min" at bounding box center [120, 216] width 171 height 26
click at [73, 249] on div "Clinical Terms - Part 2 - Terms 11-20 Video · 42 min" at bounding box center [120, 251] width 171 height 26
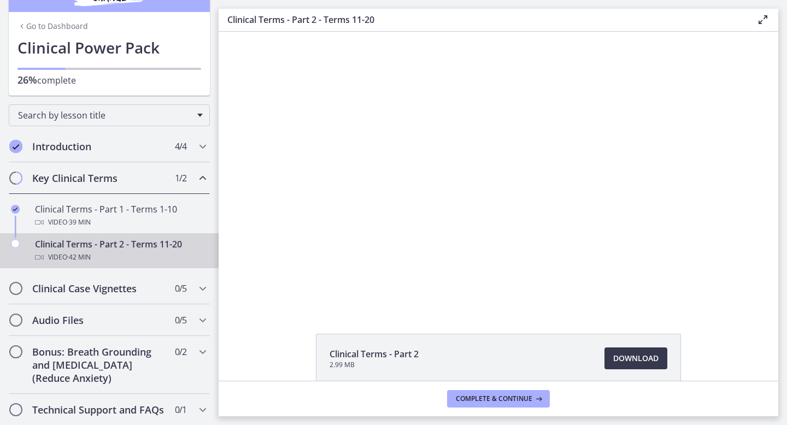
click at [66, 183] on h2 "Key Clinical Terms" at bounding box center [98, 178] width 133 height 13
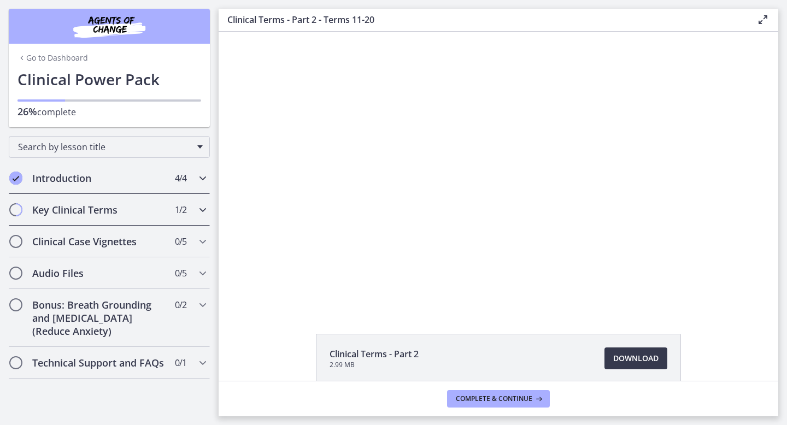
click at [66, 183] on h2 "Introduction" at bounding box center [98, 178] width 133 height 13
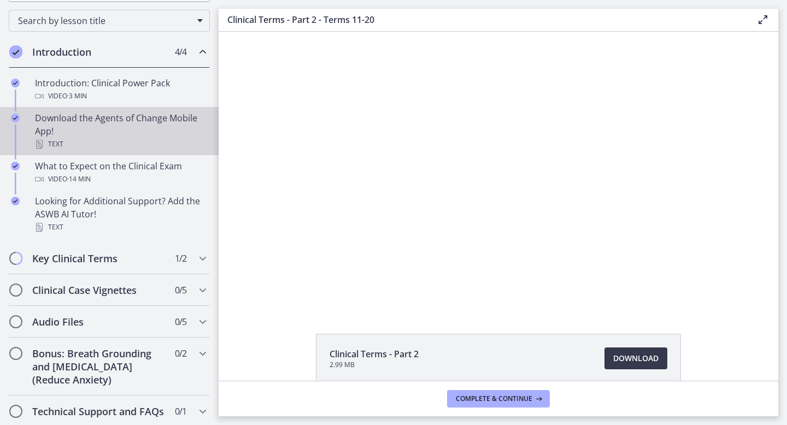
scroll to position [128, 0]
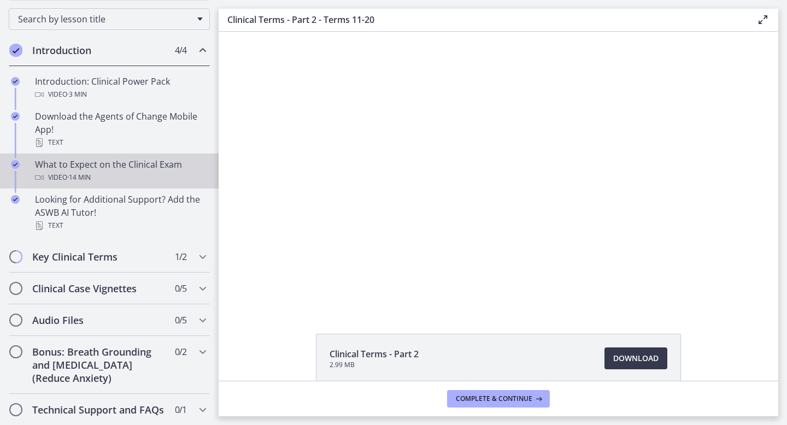
click at [90, 179] on span "· 14 min" at bounding box center [79, 177] width 24 height 13
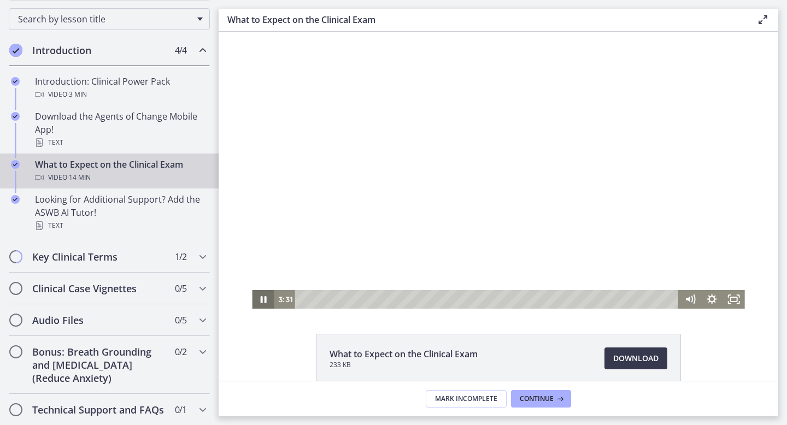
click at [255, 300] on icon "Pause" at bounding box center [263, 299] width 22 height 19
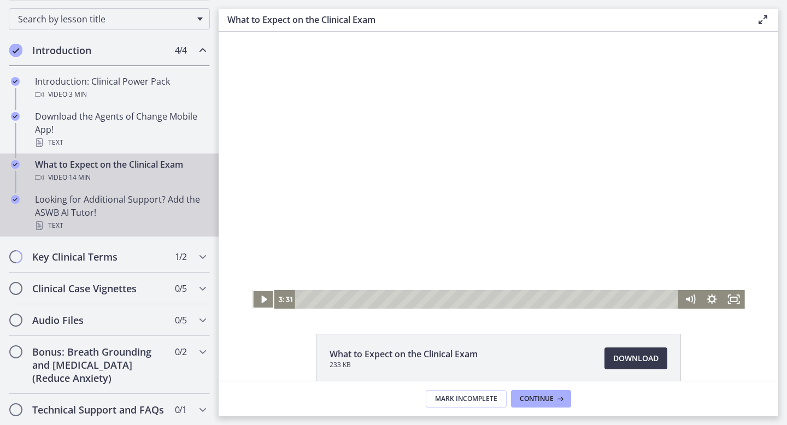
click at [124, 212] on div "Looking for Additional Support? Add the ASWB AI Tutor! Text" at bounding box center [120, 212] width 171 height 39
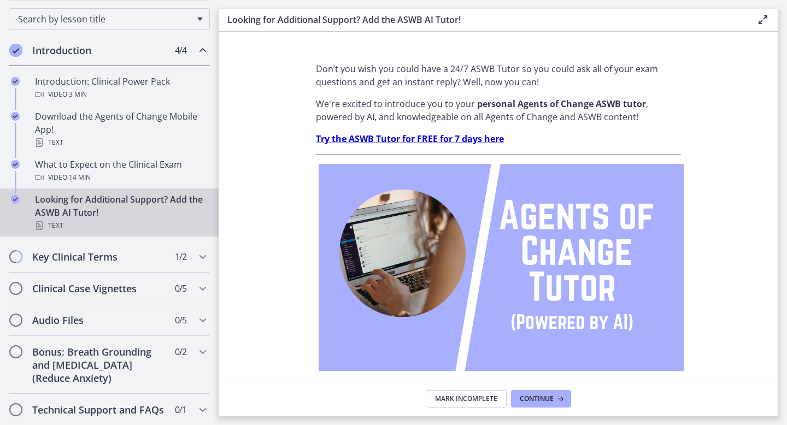
click at [414, 136] on strong "Try the ASWB Tutor for FREE for 7 days here" at bounding box center [410, 139] width 188 height 12
